Goal: Transaction & Acquisition: Purchase product/service

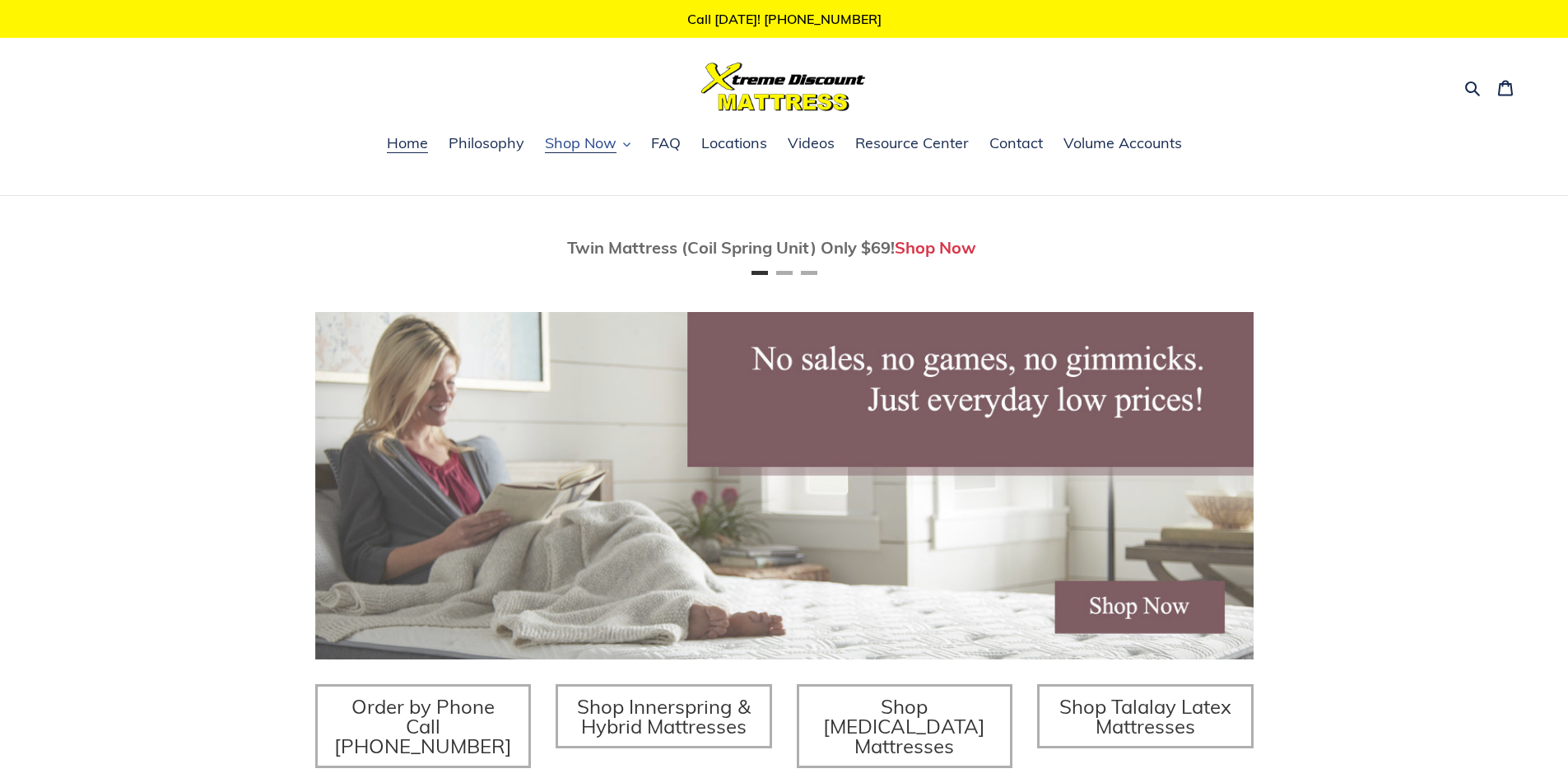
click at [584, 144] on span "Shop Now" at bounding box center [580, 143] width 72 height 20
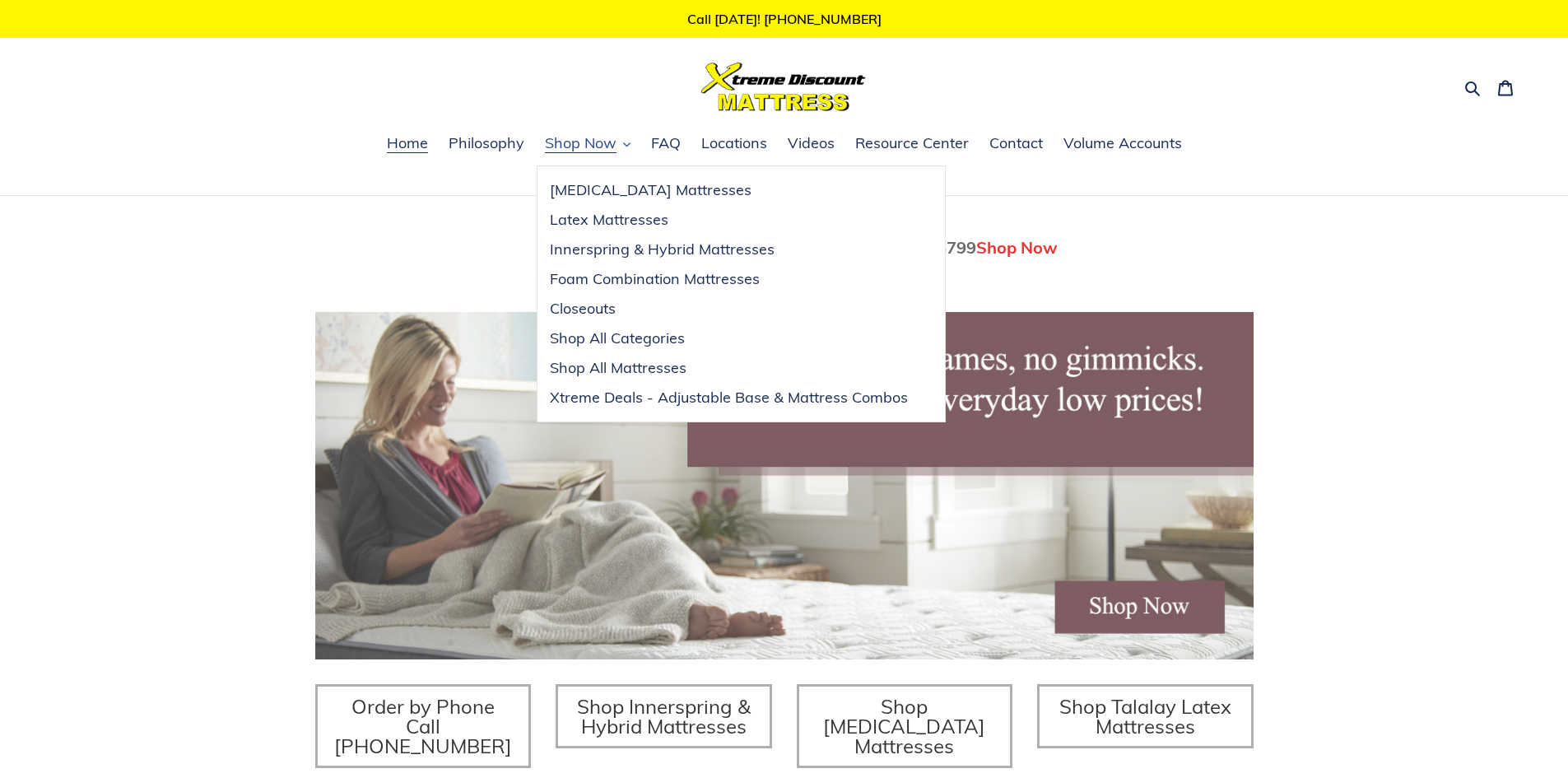
scroll to position [0, 939]
click at [636, 367] on span "Shop All Mattresses" at bounding box center [618, 368] width 136 height 20
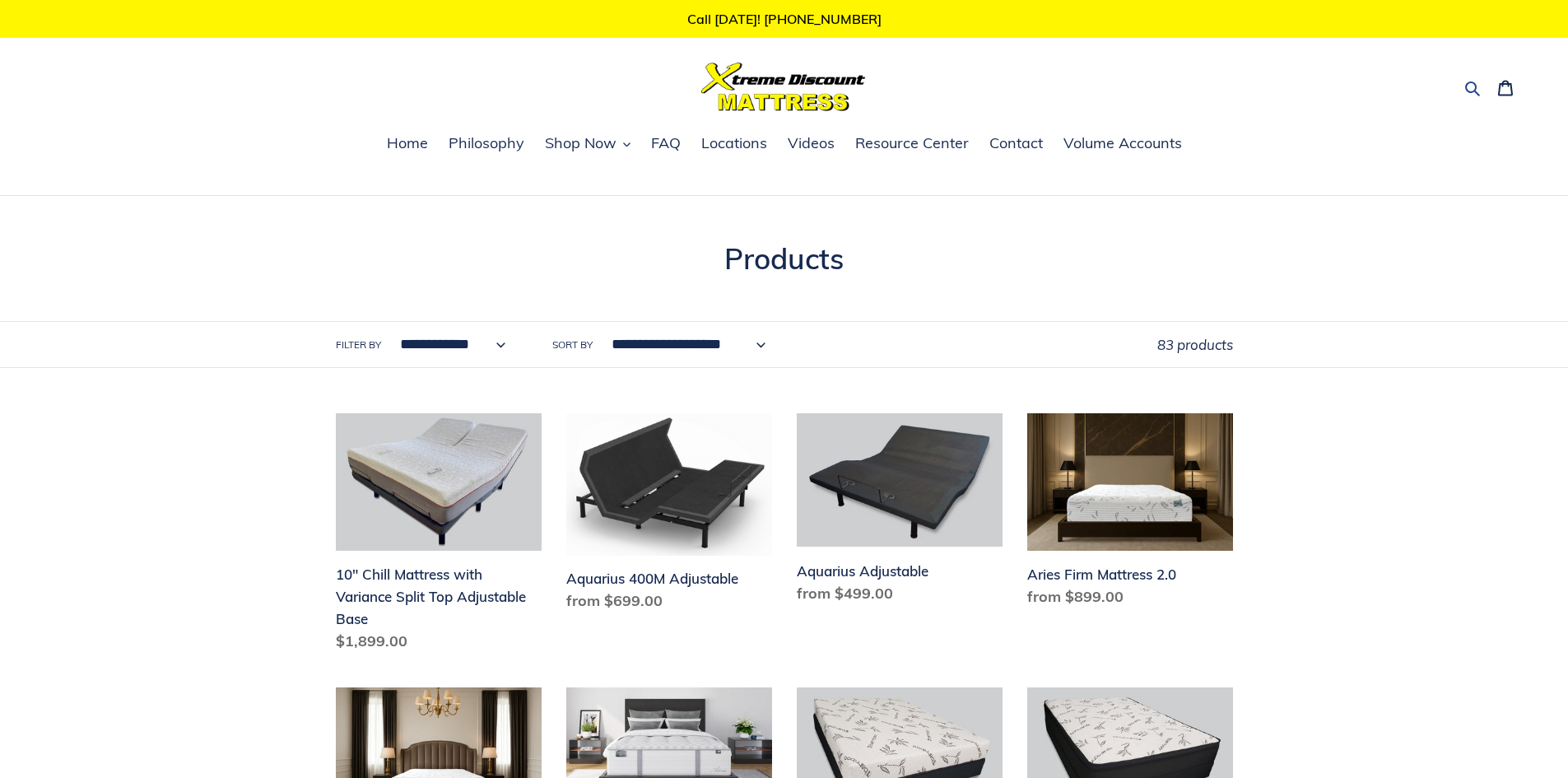
click at [1469, 87] on icon "button" at bounding box center [1472, 87] width 16 height 16
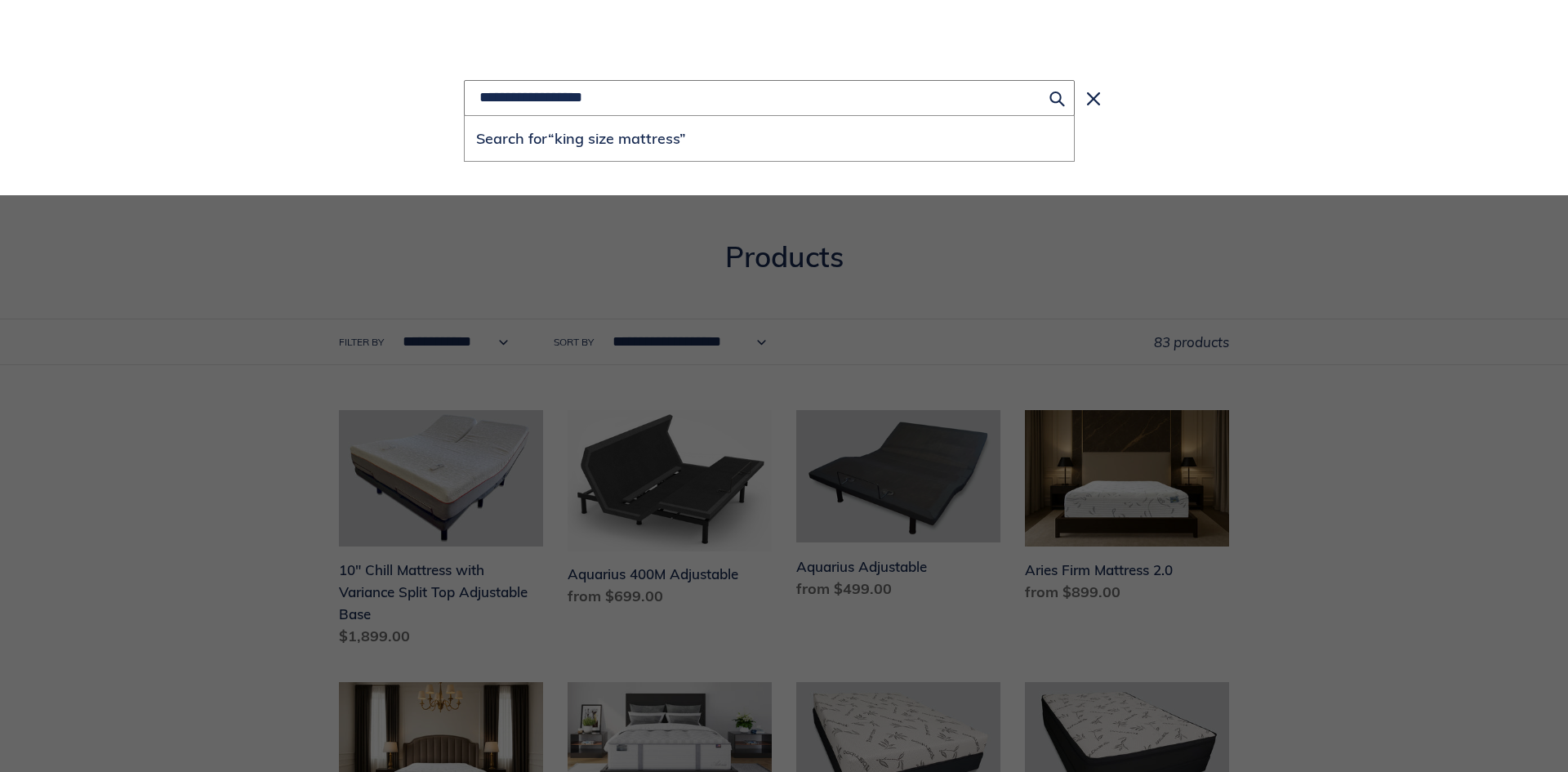
type input "**********"
click at [465, 116] on button "Search for “king size mattress”" at bounding box center [769, 138] width 609 height 45
